Goal: Communication & Community: Share content

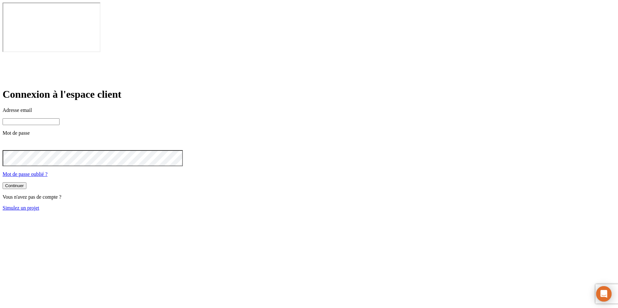
click at [60, 118] on input at bounding box center [31, 121] width 57 height 7
paste input "Pour l’envoi d’e-mail, tu peux laisser comme ça en l’état, mais il doit faire r…"
type input "Pour l’envoi d’e-mail, tu peux laisser comme ça en l’état, mais il doit faire r…"
paste input "james.bond+19@nalo.fr"
type input "james.bond+19@nalo.fr"
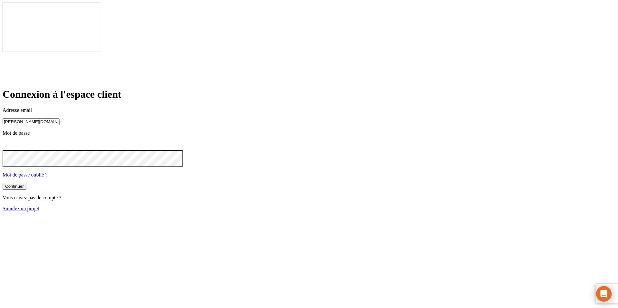
click at [26, 183] on button "Continuer" at bounding box center [15, 186] width 24 height 7
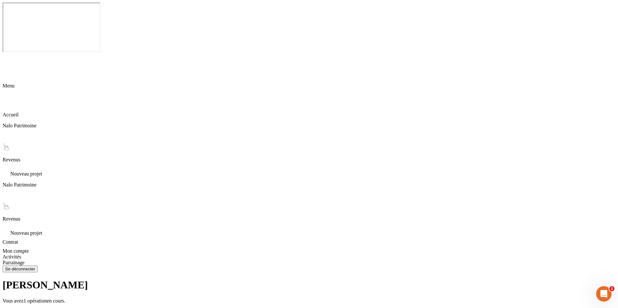
type input "tfgdshjlùmelf@hdpoiz/fr"
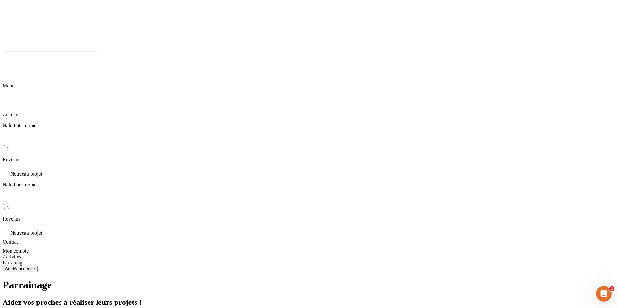
type input "ghsjkiuè§[EMAIL_ADDRESS][DOMAIN_NAME]"
